Goal: Task Accomplishment & Management: Manage account settings

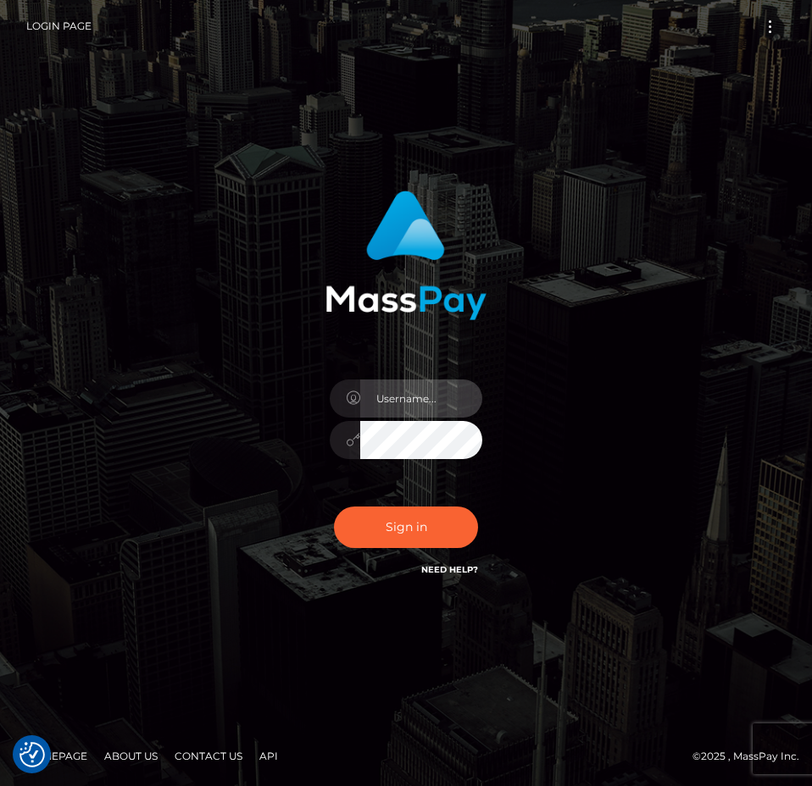
type input "Anthony.Spree"
click at [369, 532] on button "Sign in" at bounding box center [406, 528] width 144 height 42
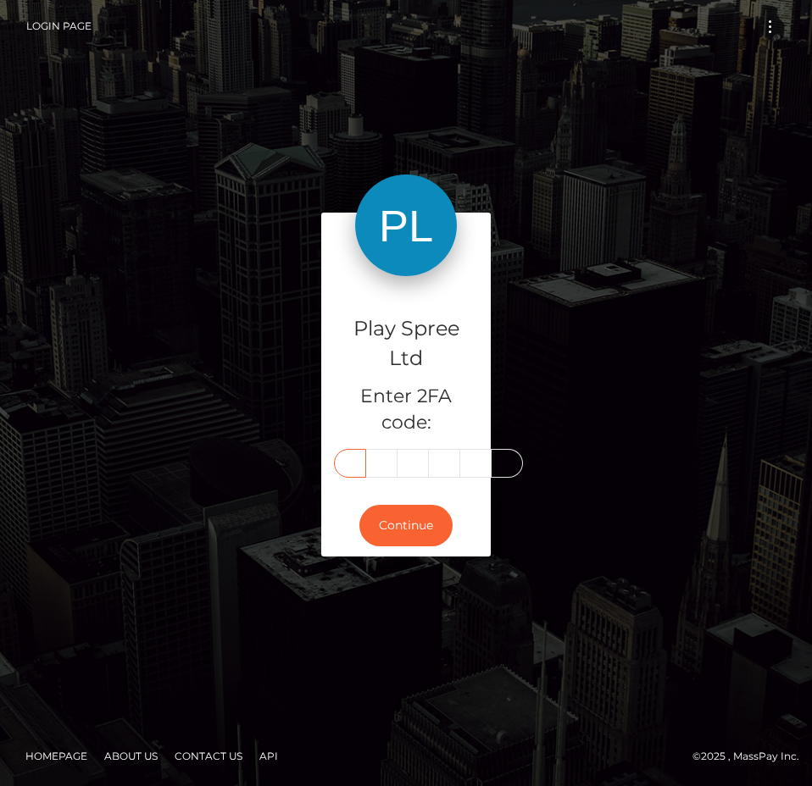
click at [354, 460] on input "text" at bounding box center [350, 463] width 32 height 29
click at [352, 463] on input "text" at bounding box center [350, 463] width 32 height 29
type input "2"
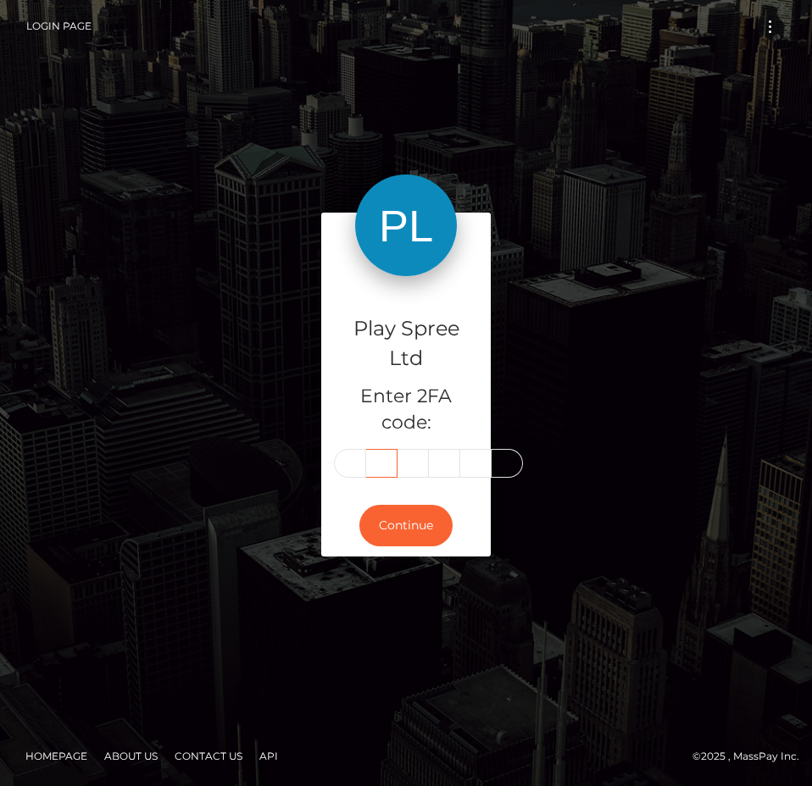
type input "3"
type input "4"
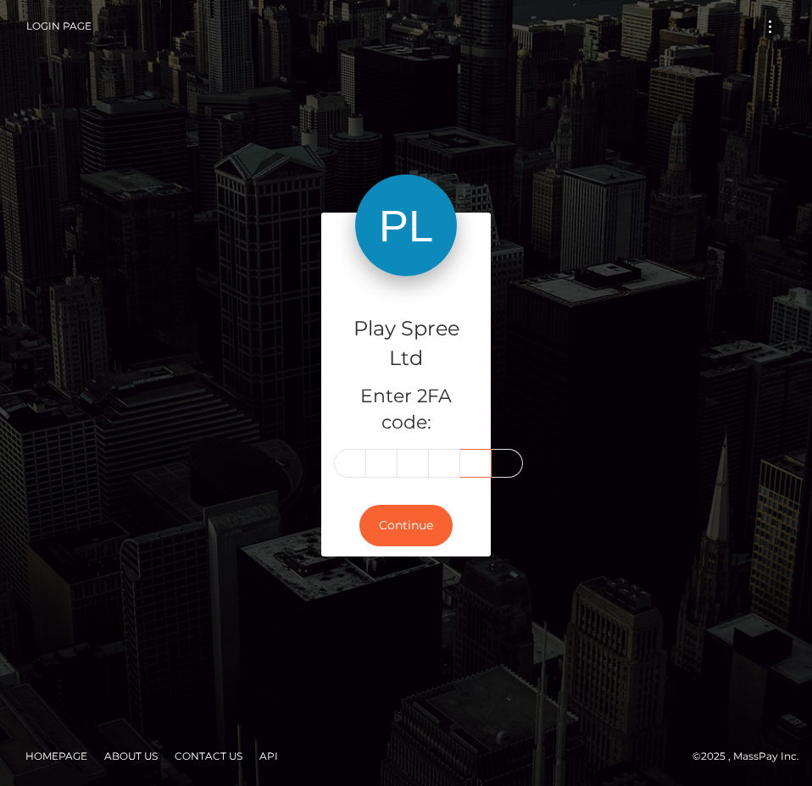
scroll to position [0, 3]
type input "9"
type input "2"
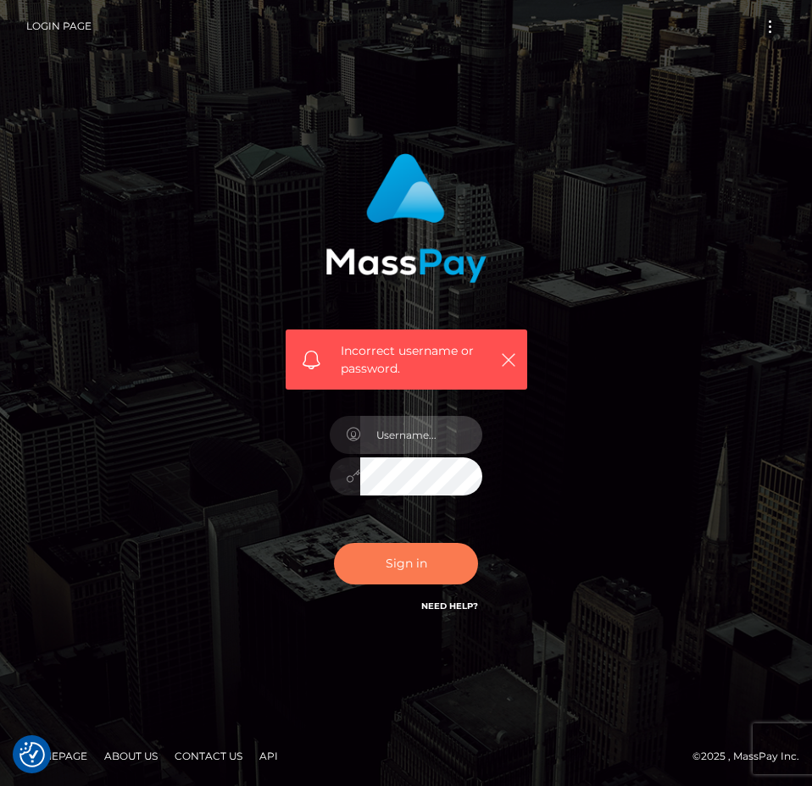
type input "Anthony.Spree"
click at [416, 568] on button "Sign in" at bounding box center [406, 564] width 144 height 42
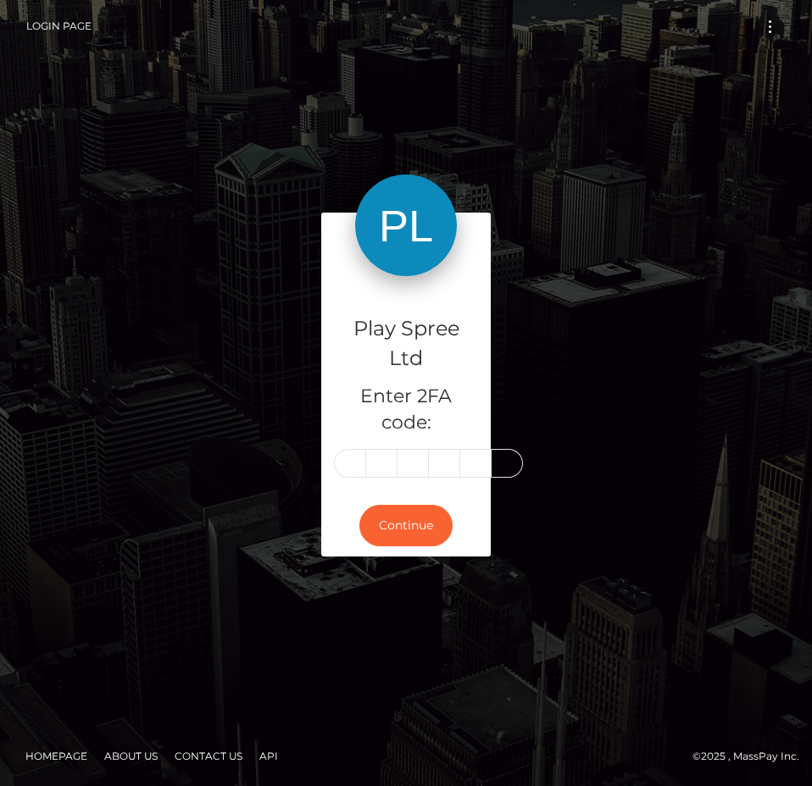
click at [349, 464] on input "text" at bounding box center [350, 463] width 32 height 29
type input "0"
type input "8"
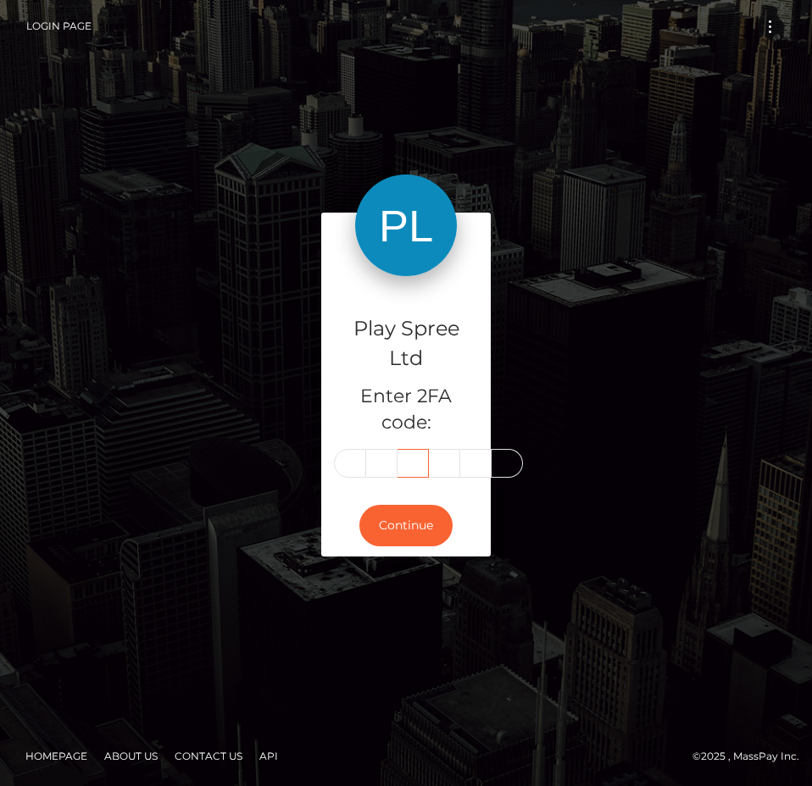
type input "3"
type input "6"
type input "9"
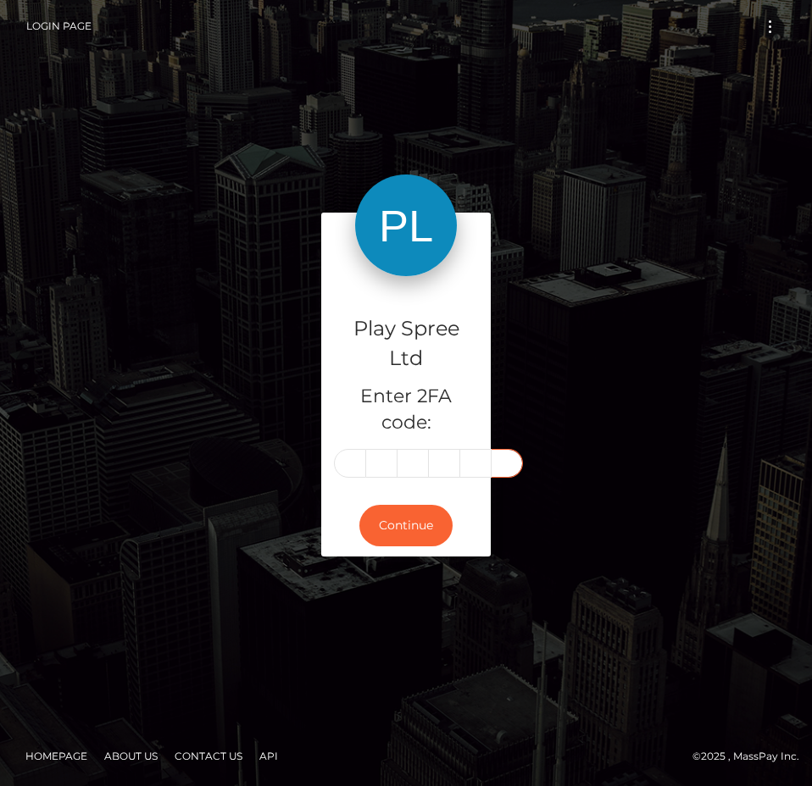
type input "7"
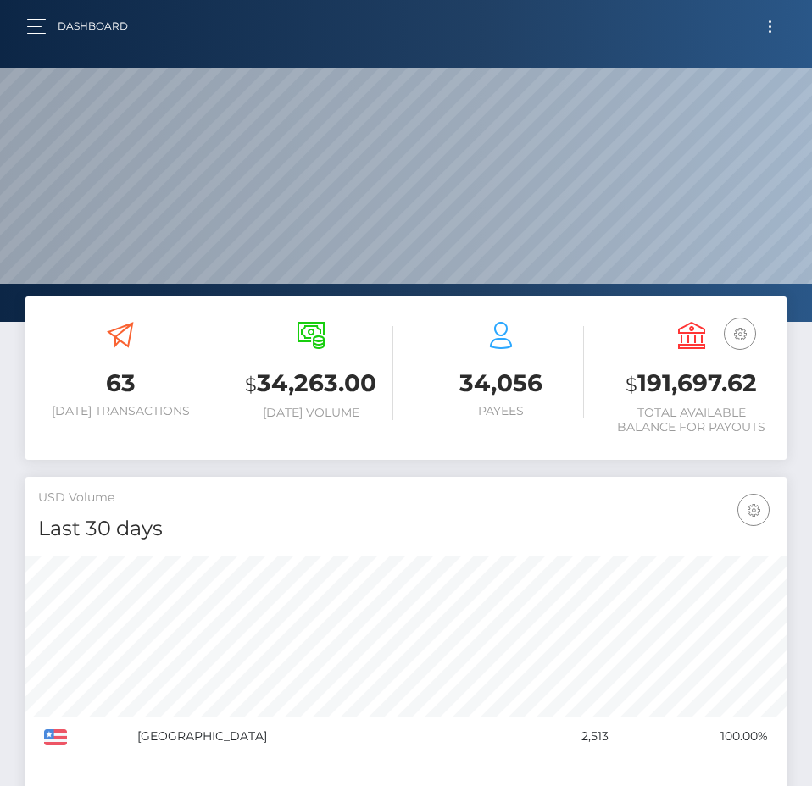
scroll to position [301, 368]
click at [691, 396] on h3 "$ 191,697.62" at bounding box center [691, 384] width 165 height 35
click at [690, 395] on h3 "$ 191,697.62" at bounding box center [691, 384] width 165 height 35
copy h3 "191,697.62"
